Goal: Entertainment & Leisure: Consume media (video, audio)

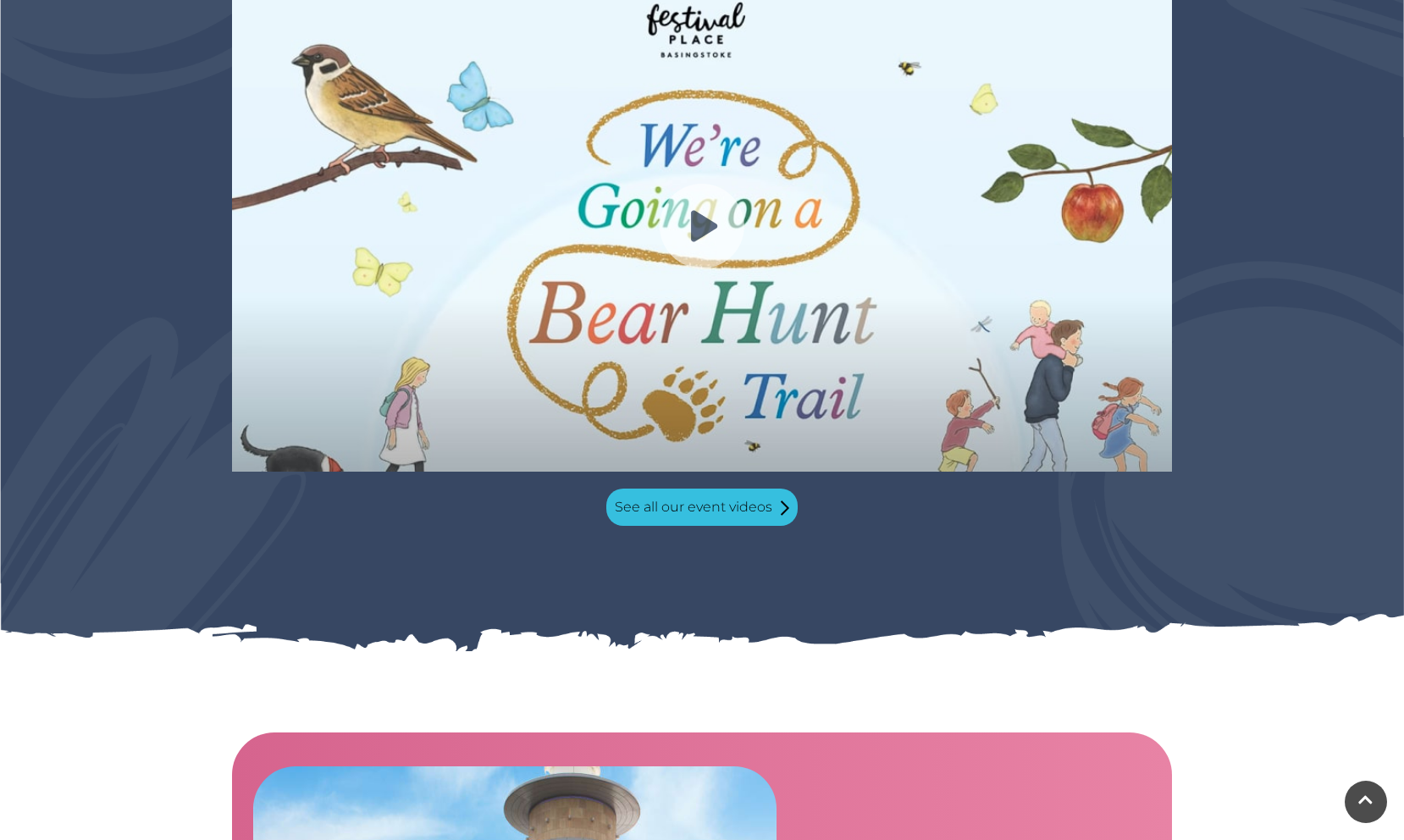
scroll to position [1509, 0]
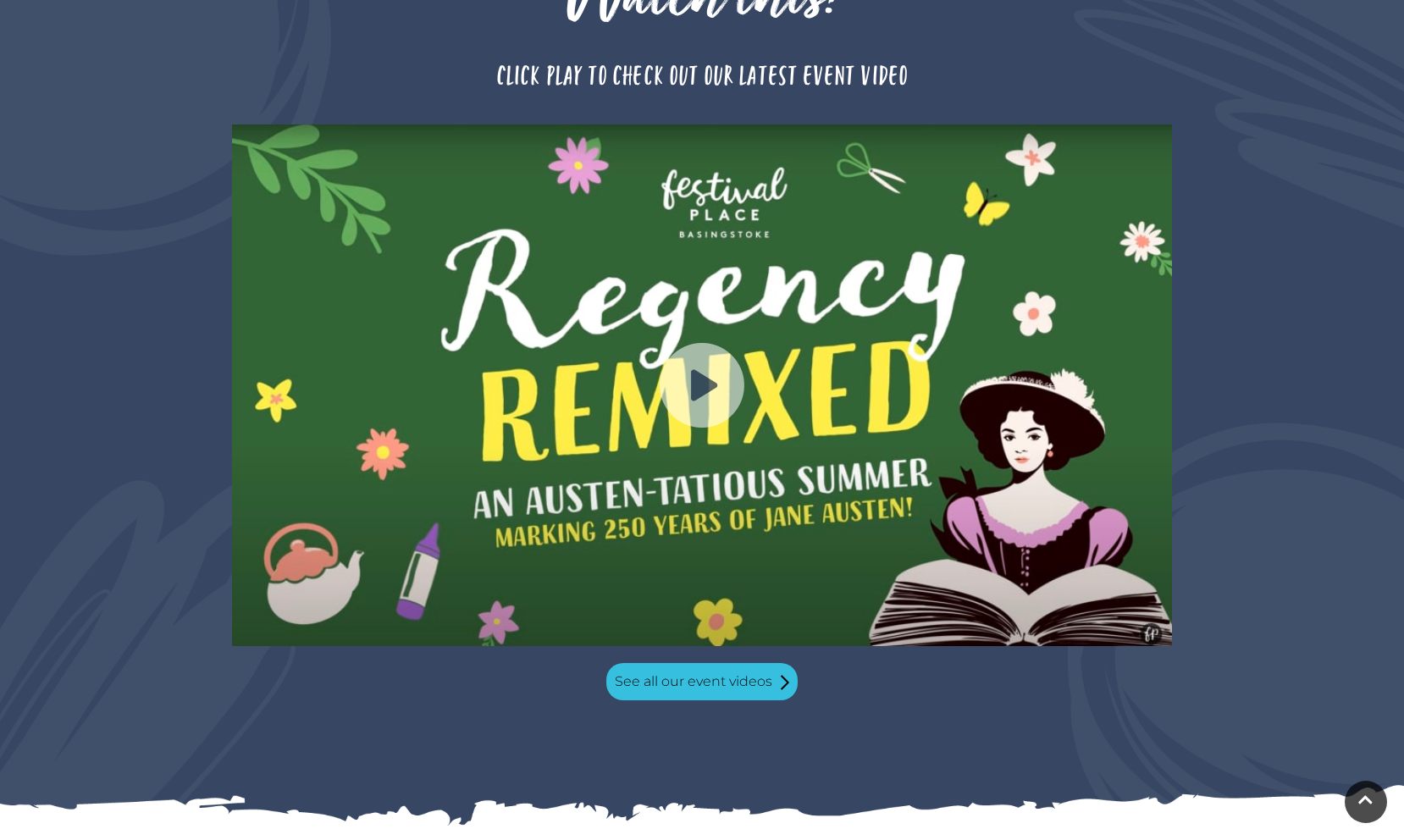
scroll to position [1572, 0]
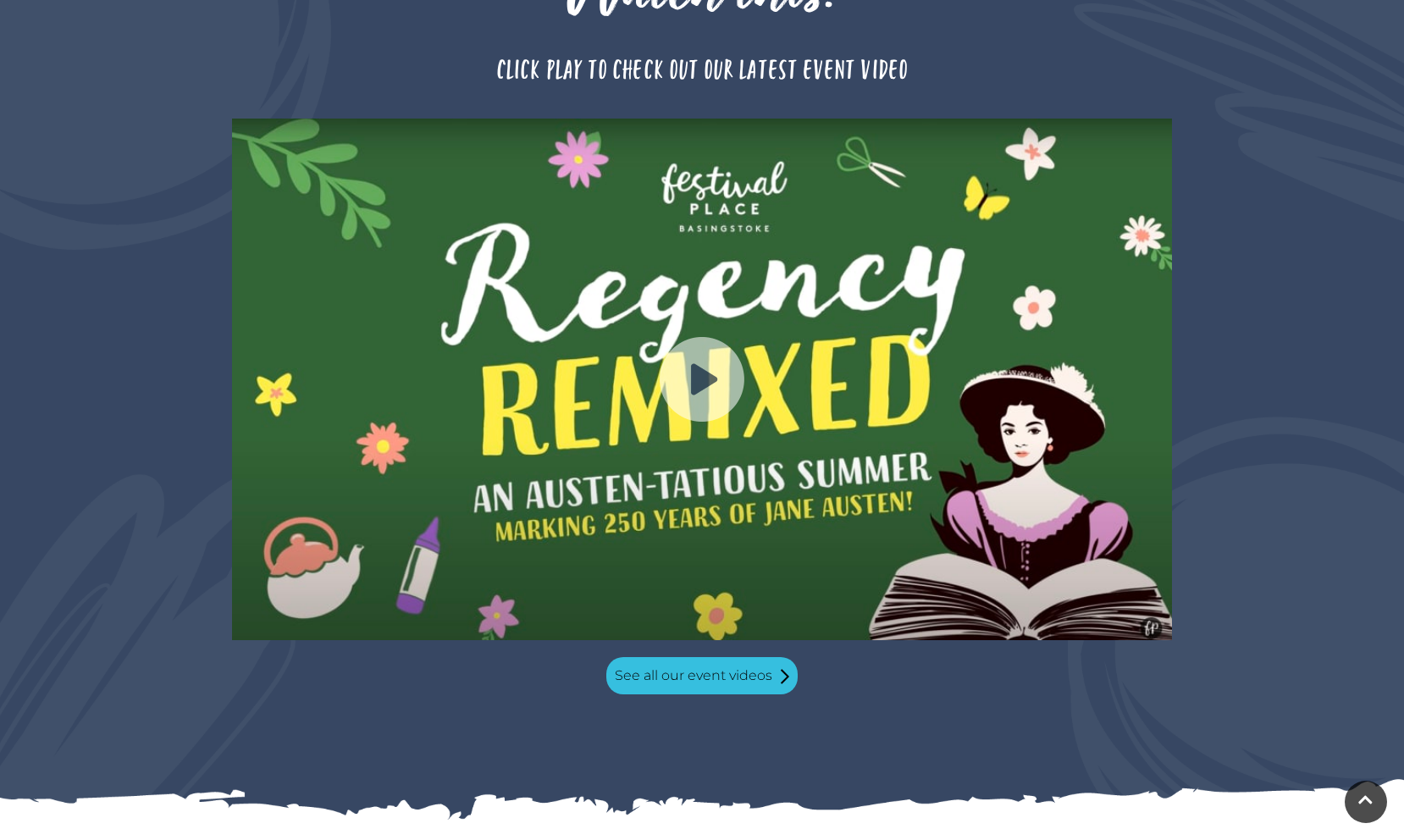
click at [704, 348] on img at bounding box center [701, 378] width 85 height 85
drag, startPoint x: 994, startPoint y: 712, endPoint x: 982, endPoint y: 697, distance: 19.2
click at [994, 712] on div "Watch this! Click play to check out our latest event video See all our event vi…" at bounding box center [702, 323] width 1404 height 992
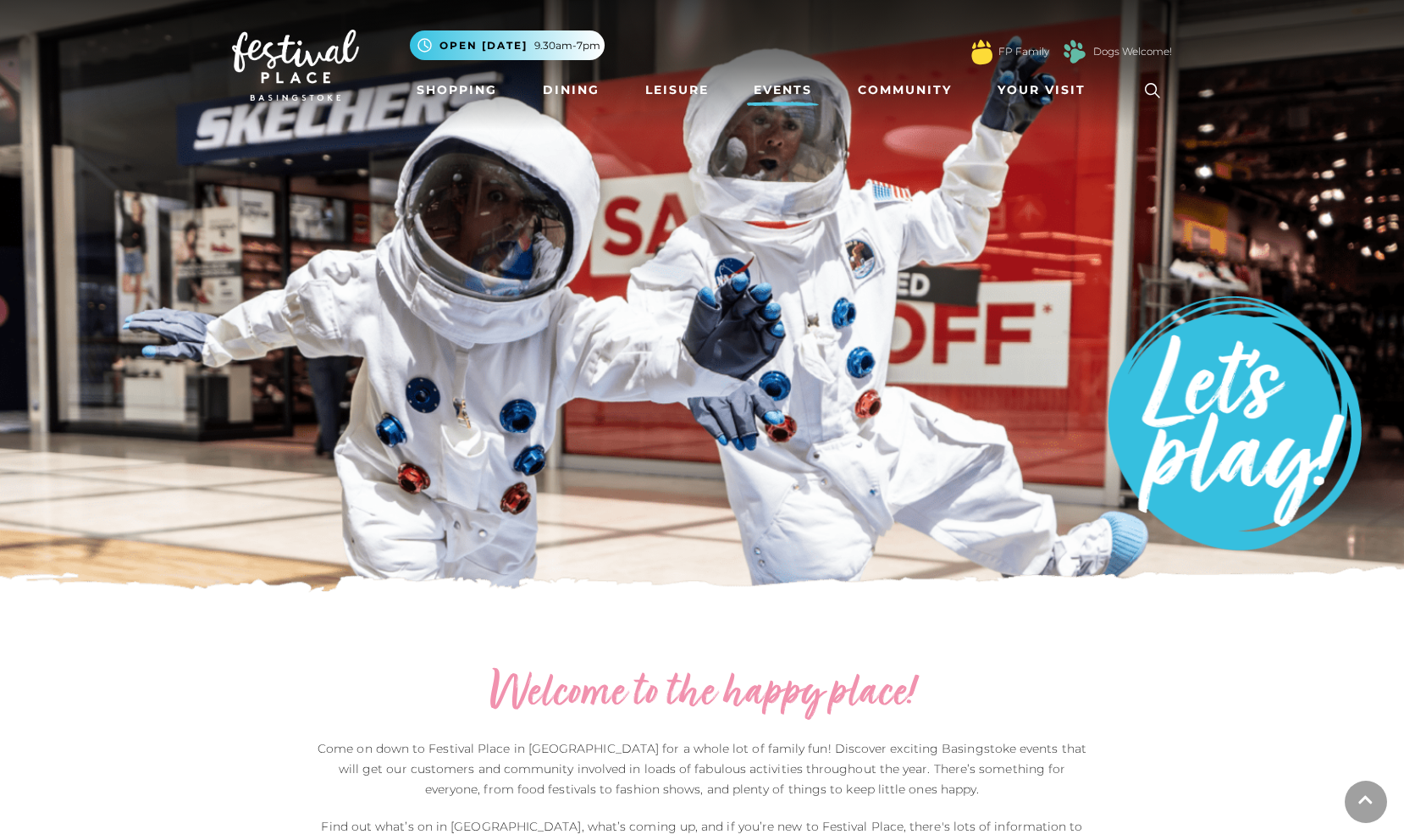
scroll to position [1581, 0]
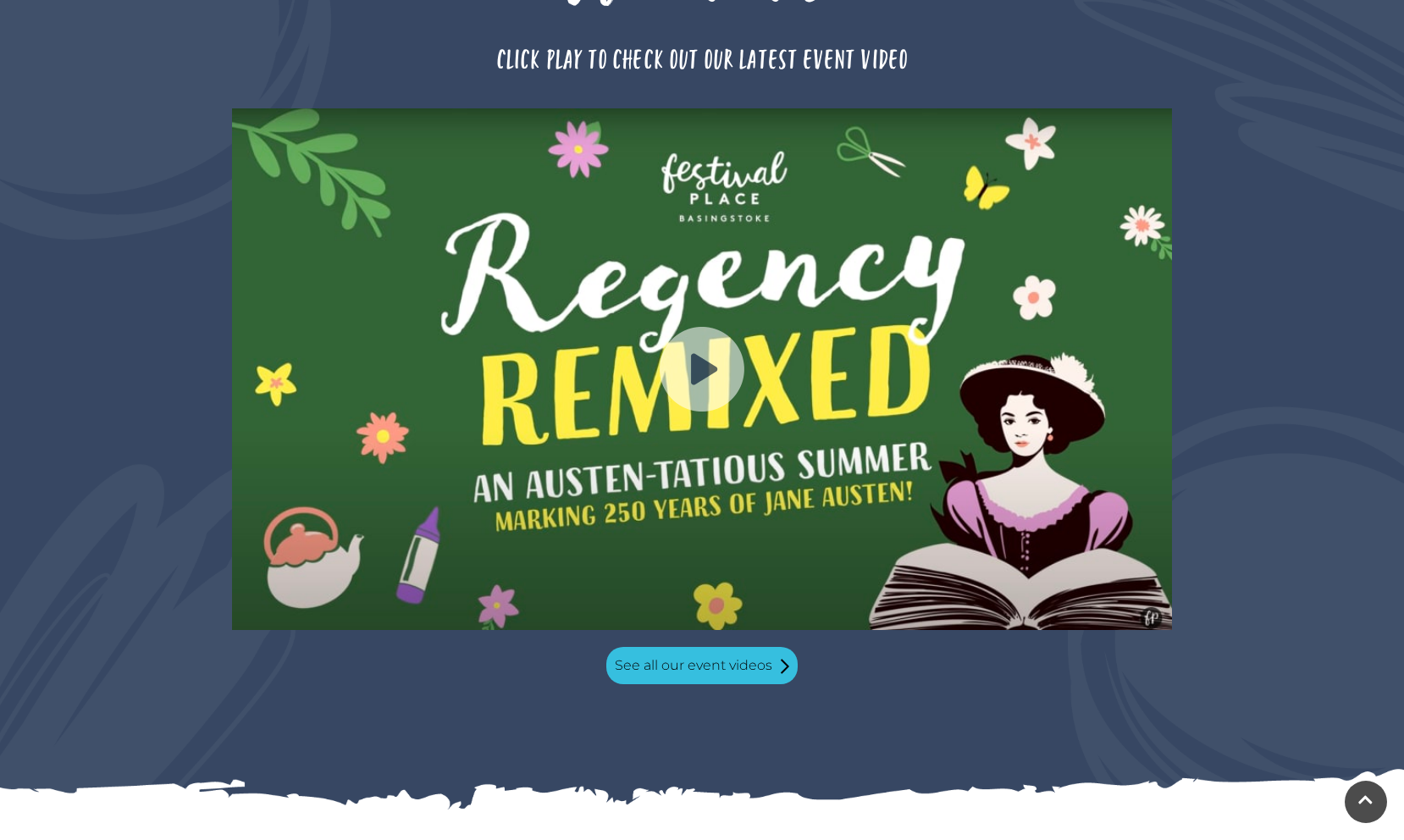
click at [700, 349] on img at bounding box center [701, 369] width 85 height 85
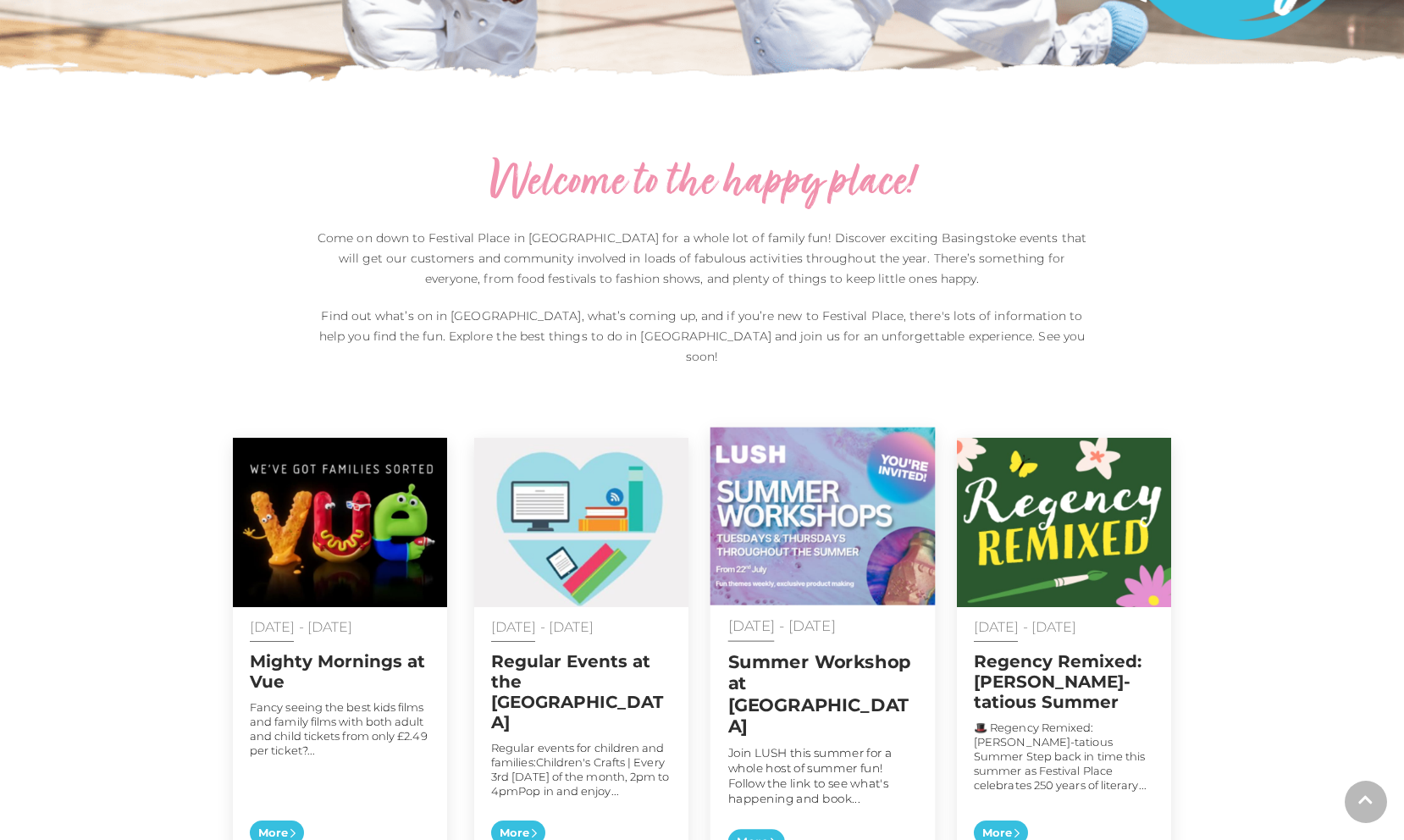
scroll to position [823, 0]
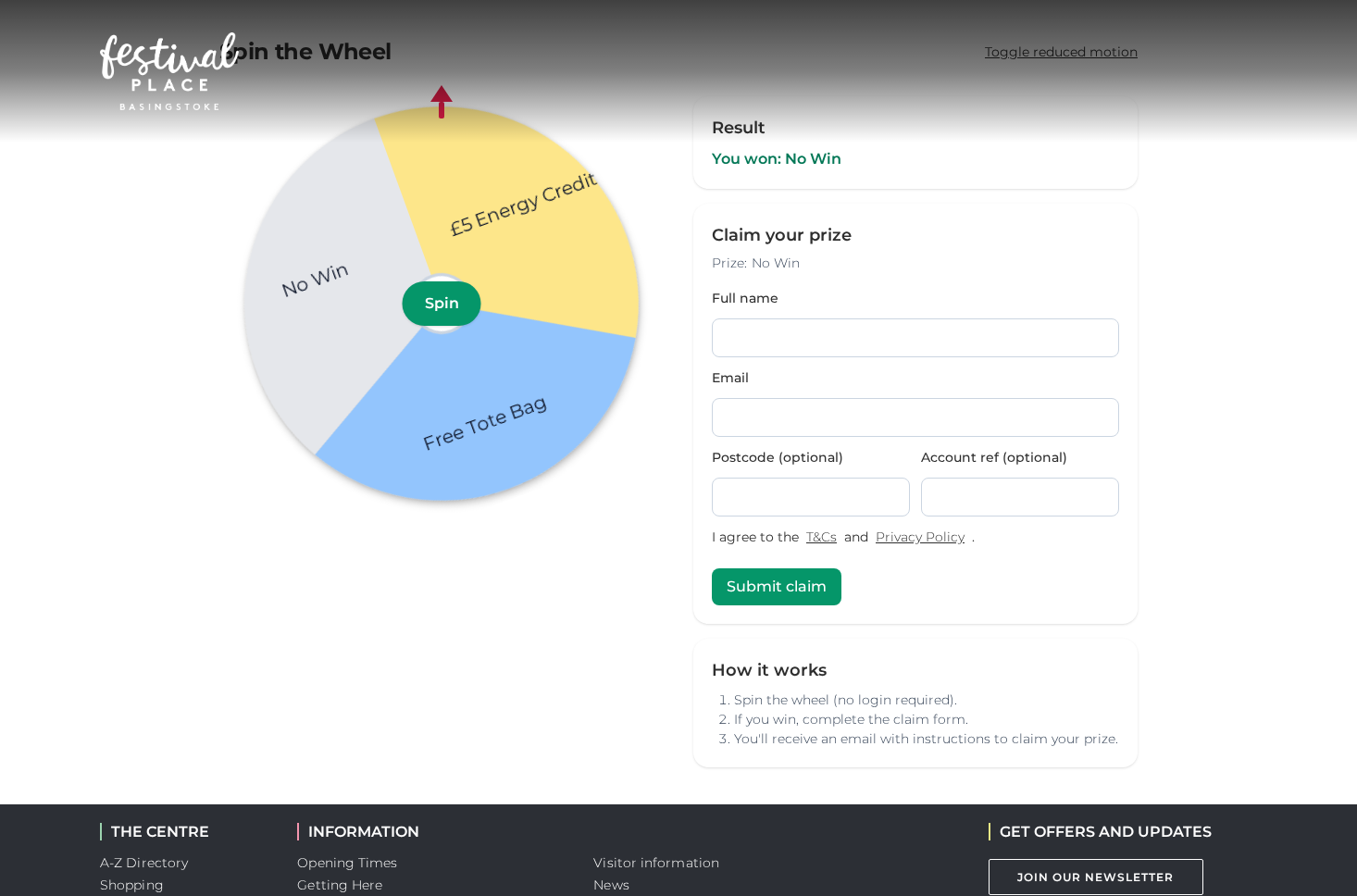
scroll to position [11, 0]
